Goal: Task Accomplishment & Management: Use online tool/utility

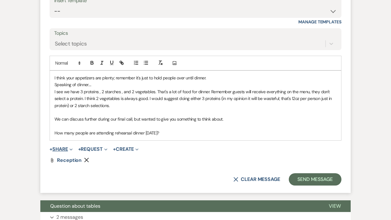
click at [62, 148] on button "+ Share Expand" at bounding box center [61, 149] width 23 height 5
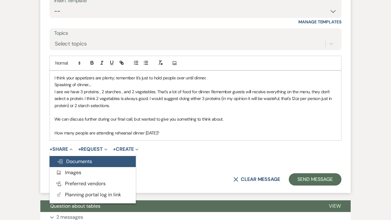
click at [72, 161] on span "Doc Upload Documents" at bounding box center [74, 161] width 35 height 6
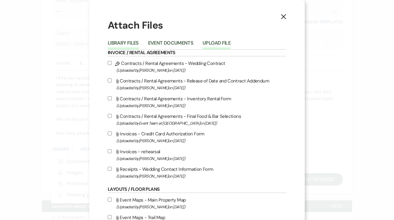
click at [211, 42] on button "Upload File" at bounding box center [216, 45] width 28 height 9
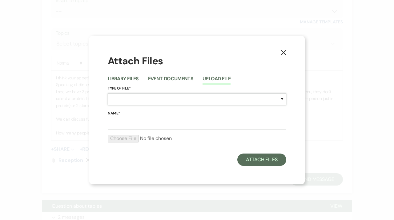
click at [138, 97] on select "Special Event Insurance Vendor Certificate of Insurance Contracts / Rental Agre…" at bounding box center [197, 99] width 178 height 12
select select "25"
click at [108, 93] on select "Special Event Insurance Vendor Certificate of Insurance Contracts / Rental Agre…" at bounding box center [197, 99] width 178 height 12
click at [118, 125] on input "Name*" at bounding box center [197, 124] width 178 height 12
type input "layout"
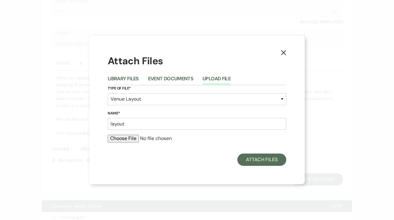
click at [118, 135] on input "file" at bounding box center [197, 138] width 178 height 7
type input "C:\fakepath\[PERSON_NAME] Layout.pdf"
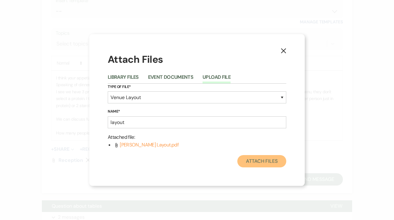
click at [254, 161] on button "Attach Files" at bounding box center [261, 161] width 49 height 12
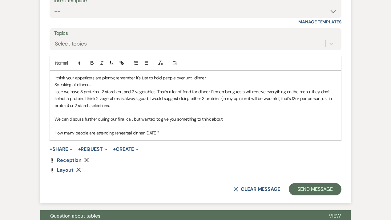
click at [202, 134] on p "How many people are attending rehearsal dinner [DATE]?" at bounding box center [195, 132] width 282 height 7
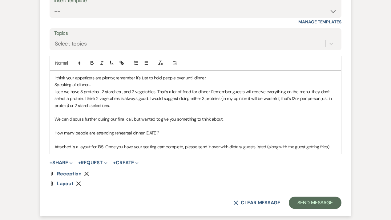
click at [159, 145] on p "Attached is a layout for 135. Once you have your seating cart complete, please …" at bounding box center [195, 146] width 282 height 7
click at [336, 145] on p "Attached is a layout for 135. Once you have your seating chart complete, please…" at bounding box center [195, 146] width 282 height 7
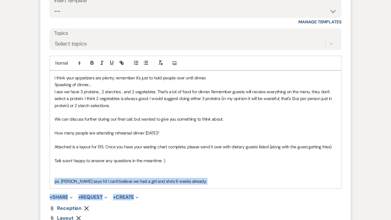
drag, startPoint x: 251, startPoint y: 189, endPoint x: 266, endPoint y: 114, distance: 76.8
click at [266, 114] on form "Reply X Draft Recipients* Planning Portal Users ( [PERSON_NAME], [PERSON_NAME],…" at bounding box center [195, 98] width 310 height 305
click at [234, 181] on p "ps. [PERSON_NAME] says hi! I can't believe we had a girl and she's 8 weeks alre…" at bounding box center [195, 181] width 282 height 7
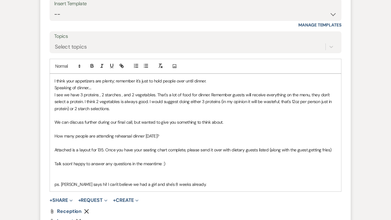
scroll to position [501, 0]
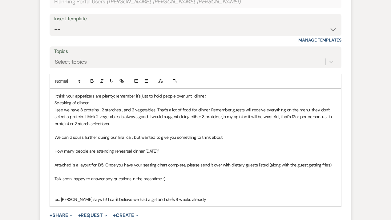
click at [128, 125] on p "I see we have 3 proteins , 2 starches , and 2 vegetables. That's a lot of food …" at bounding box center [195, 116] width 282 height 21
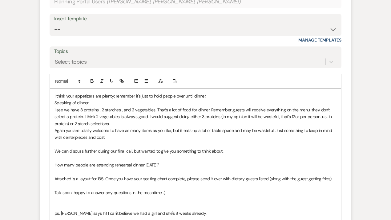
click at [54, 153] on div "I think your appetizers are plenty; remember it's just to hold people over unti…" at bounding box center [195, 154] width 291 height 131
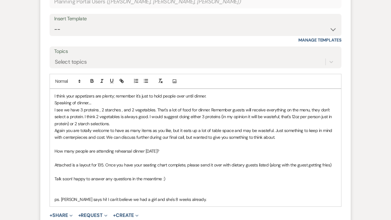
click at [186, 151] on p "How many people are attending rehearsal dinner [DATE]?" at bounding box center [195, 151] width 282 height 7
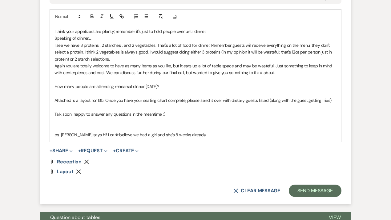
scroll to position [574, 0]
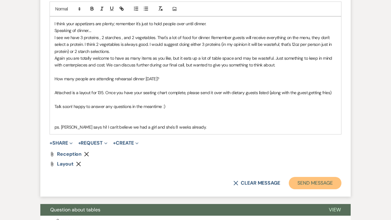
click at [300, 180] on button "Send Message" at bounding box center [314, 183] width 53 height 12
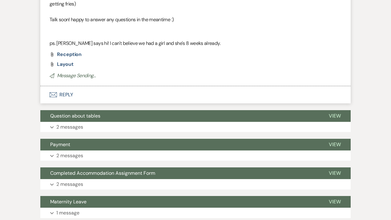
scroll to position [768, 0]
